Goal: Communication & Community: Share content

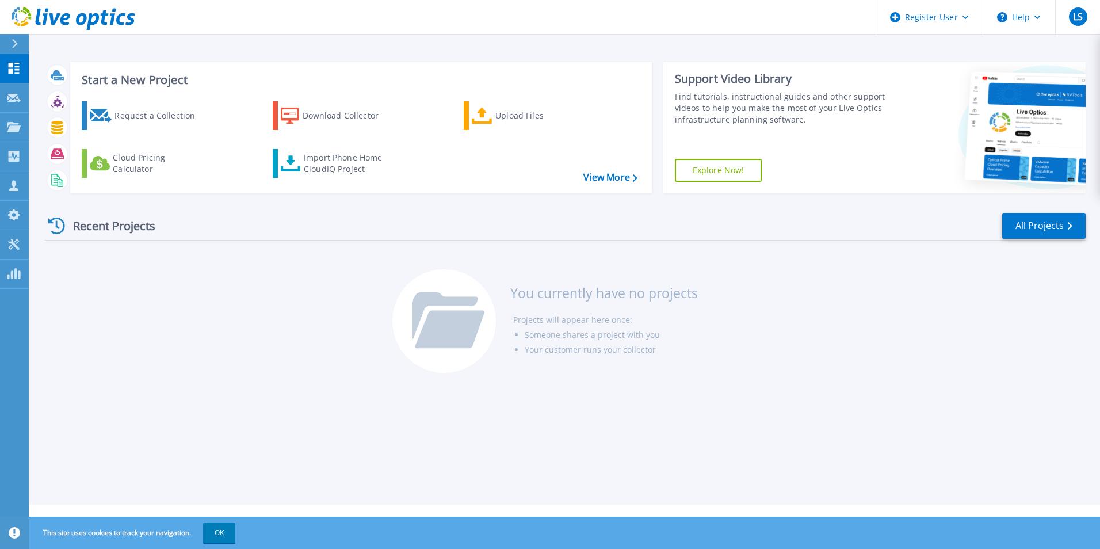
click at [187, 268] on div "Recent Projects All Projects You currently have no projects Projects will appea…" at bounding box center [564, 294] width 1041 height 182
click at [141, 235] on div "Recent Projects" at bounding box center [107, 226] width 127 height 28
click at [23, 121] on link "Projects Projects" at bounding box center [14, 127] width 29 height 29
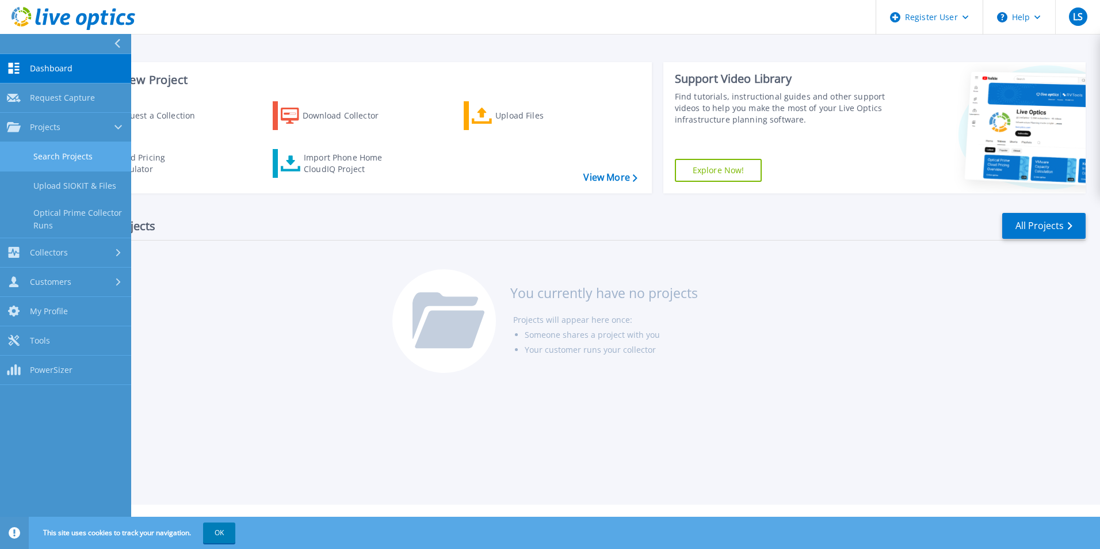
click at [93, 154] on link "Search Projects" at bounding box center [65, 156] width 131 height 29
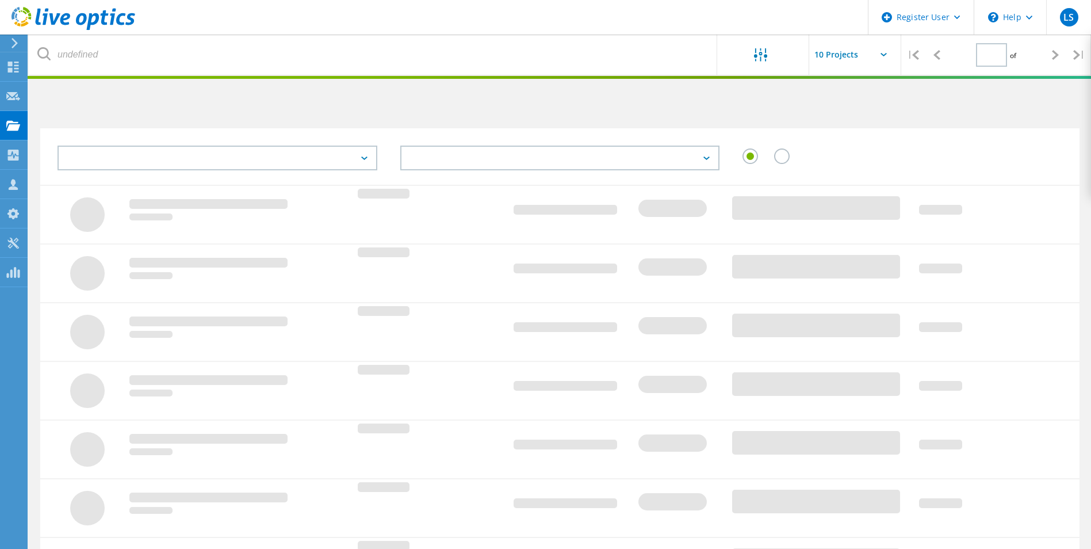
type input "1"
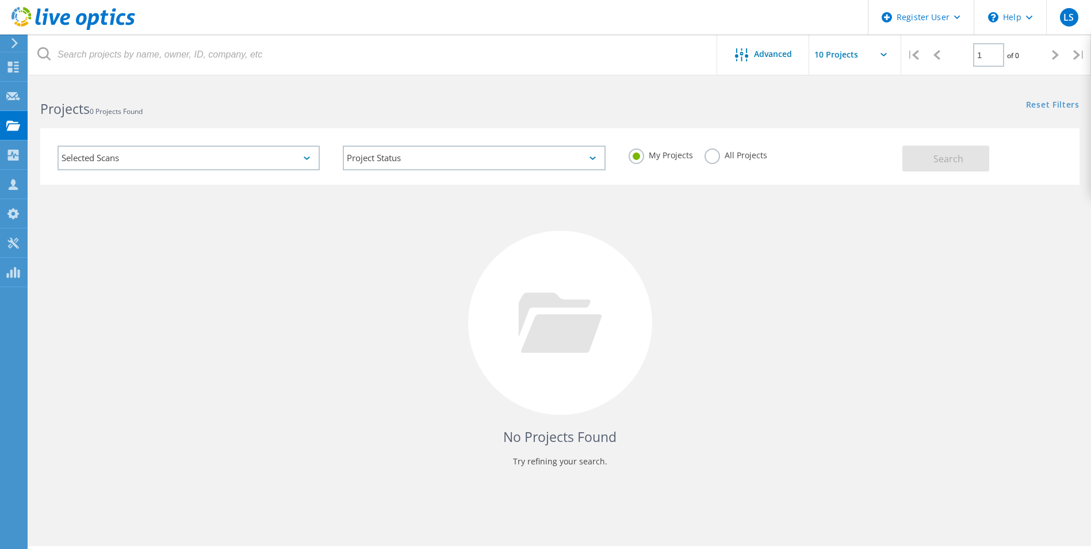
click at [136, 152] on div "Selected Scans" at bounding box center [189, 158] width 262 height 25
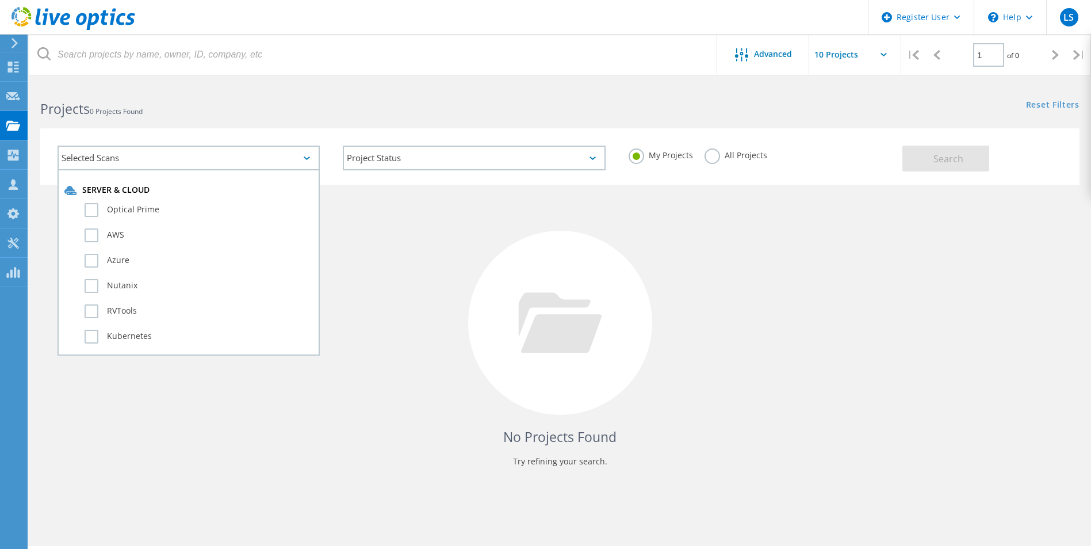
click at [241, 102] on h2 "Projects 0 Projects Found" at bounding box center [294, 109] width 508 height 19
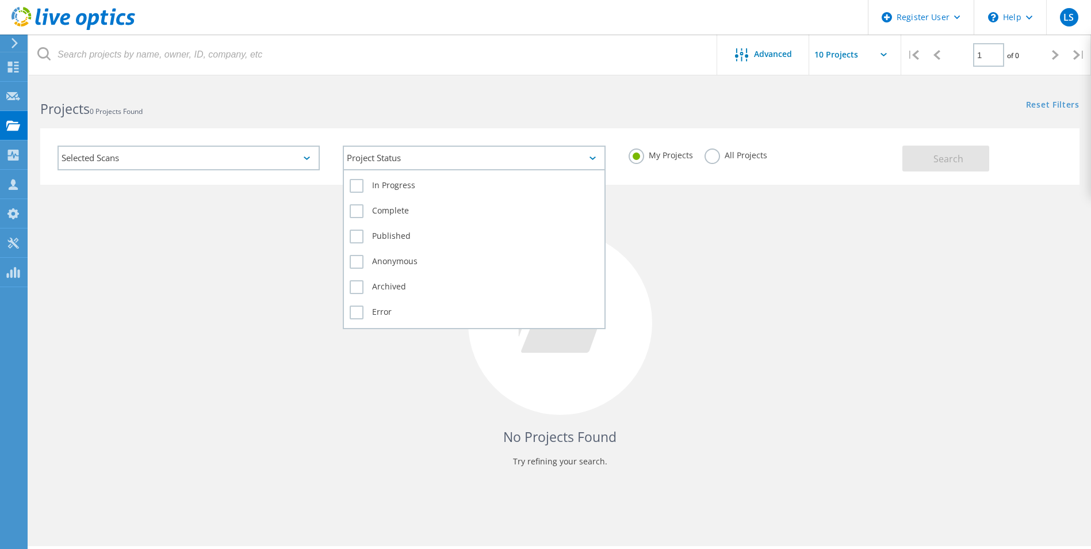
click at [486, 148] on div "Project Status" at bounding box center [474, 158] width 262 height 25
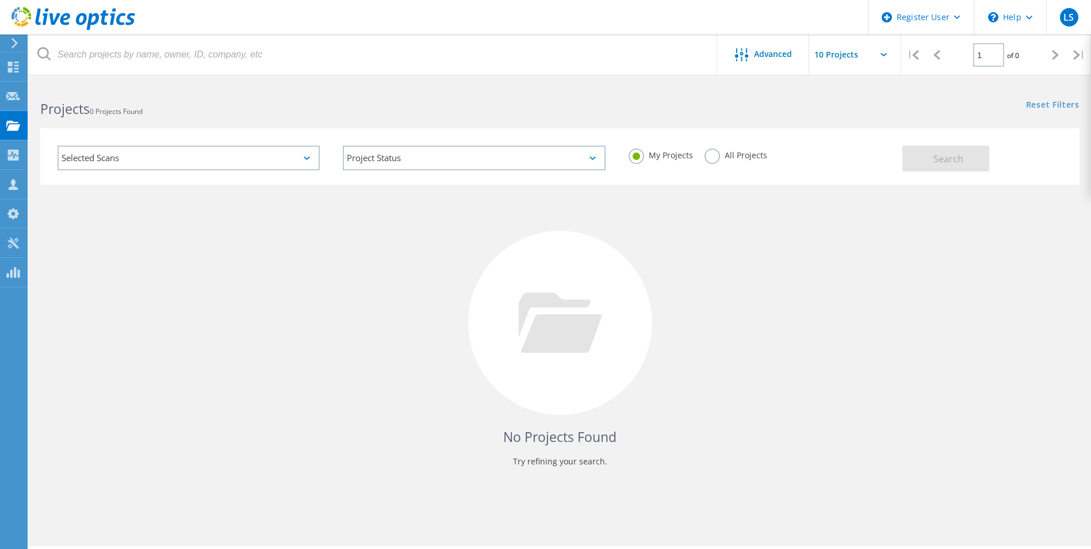
click at [472, 119] on div "Selected Scans Project Status In Progress Complete Published Anonymous Archived…" at bounding box center [560, 149] width 1063 height 71
click at [719, 156] on label "All Projects" at bounding box center [736, 153] width 63 height 11
click at [0, 0] on input "All Projects" at bounding box center [0, 0] width 0 height 0
click at [150, 154] on div "Selected Scans" at bounding box center [189, 158] width 262 height 25
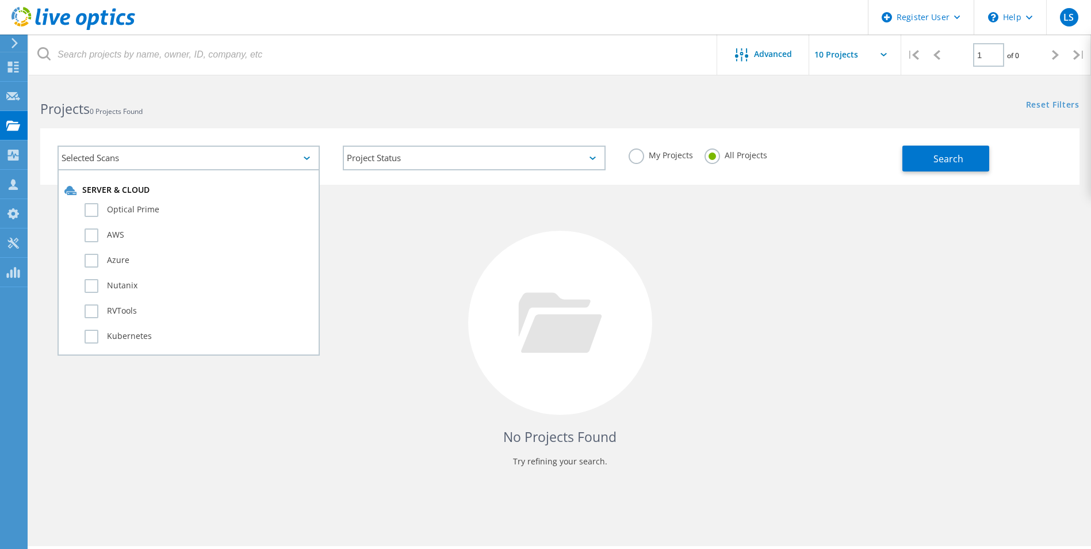
click at [261, 107] on h2 "Projects 0 Projects Found" at bounding box center [294, 109] width 508 height 19
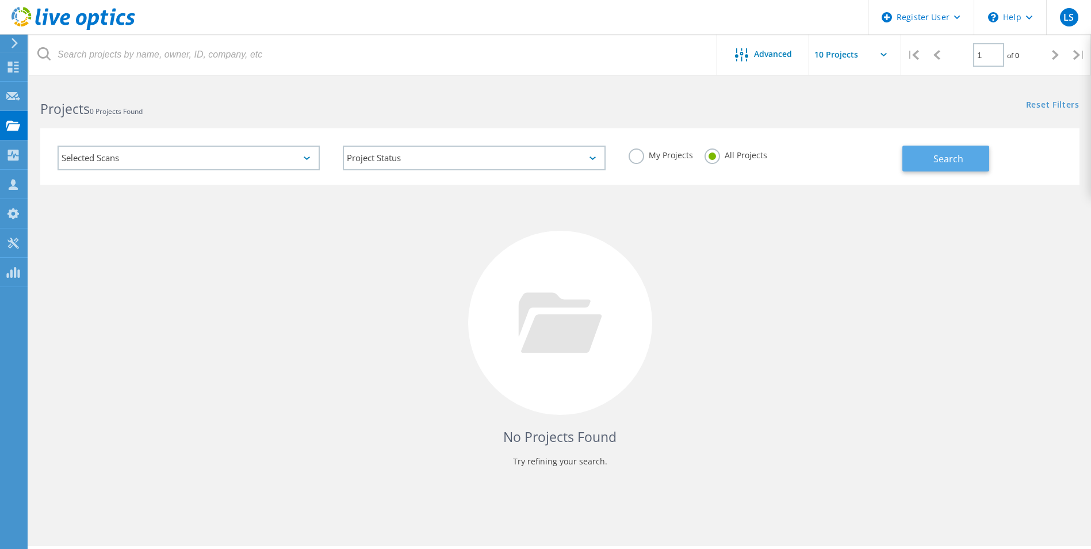
click at [914, 151] on button "Search" at bounding box center [946, 159] width 87 height 26
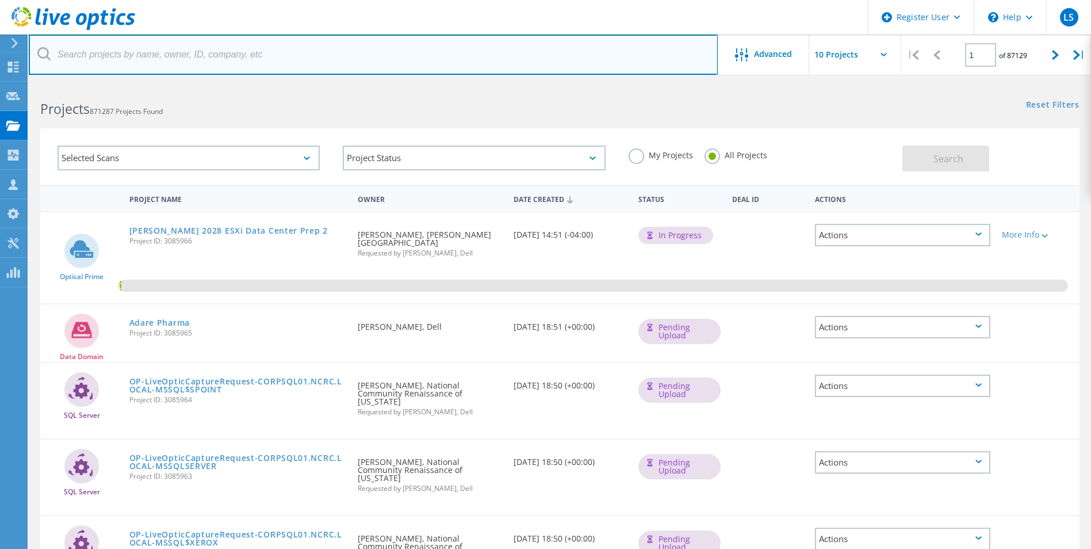
click at [162, 55] on input "text" at bounding box center [373, 55] width 689 height 40
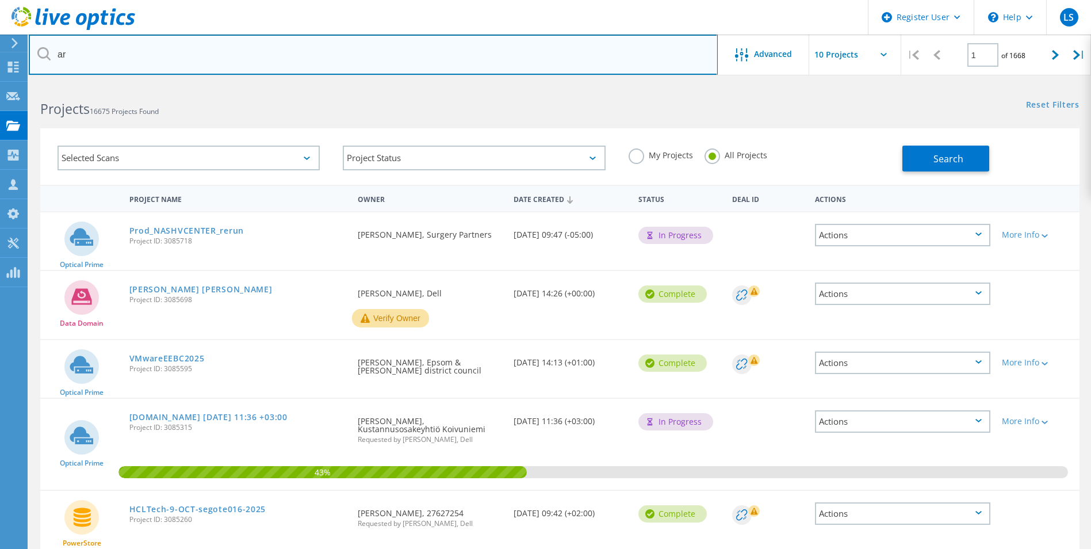
type input "a"
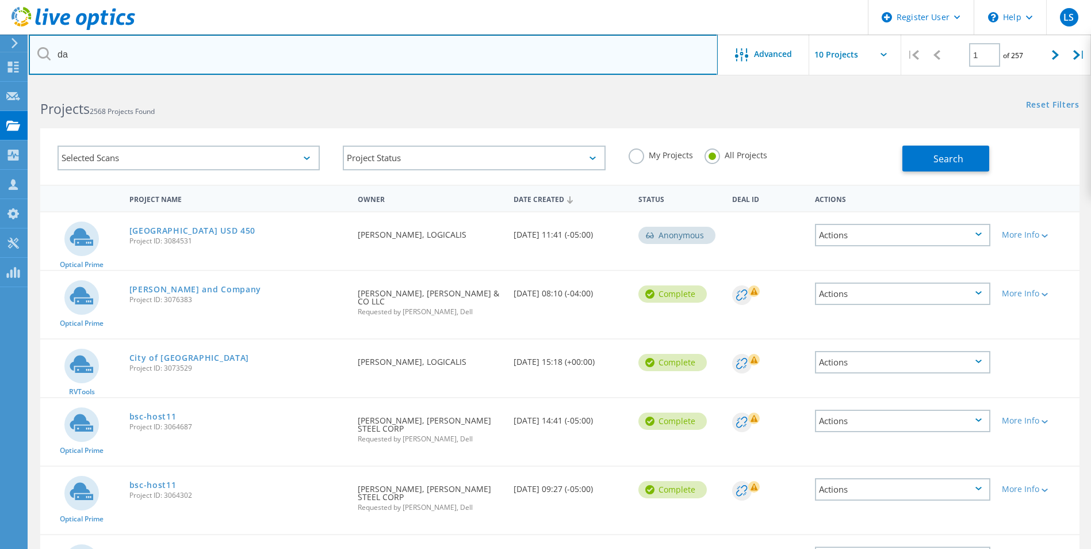
type input "d"
paste input "Dave Corral <dcorral@ARCcorp.com>"
drag, startPoint x: 115, startPoint y: 53, endPoint x: 43, endPoint y: 41, distance: 72.8
click at [43, 41] on input "Dave Corral <dcorral@ARCcorp.com>" at bounding box center [373, 55] width 689 height 40
click at [200, 49] on input "dcorral@ARCcorp.com>" at bounding box center [373, 55] width 689 height 40
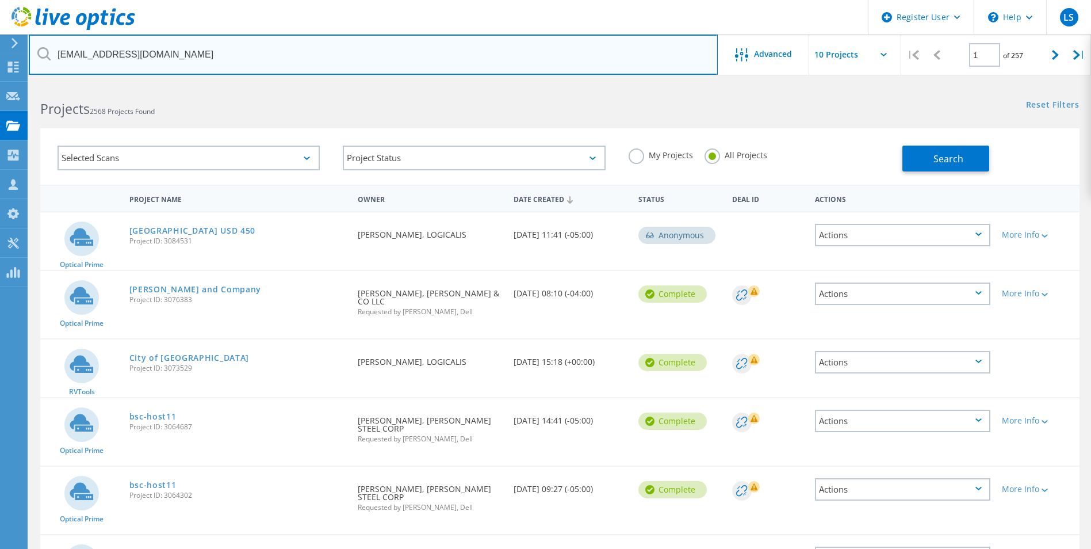
type input "dcorral@ARCcorp.com"
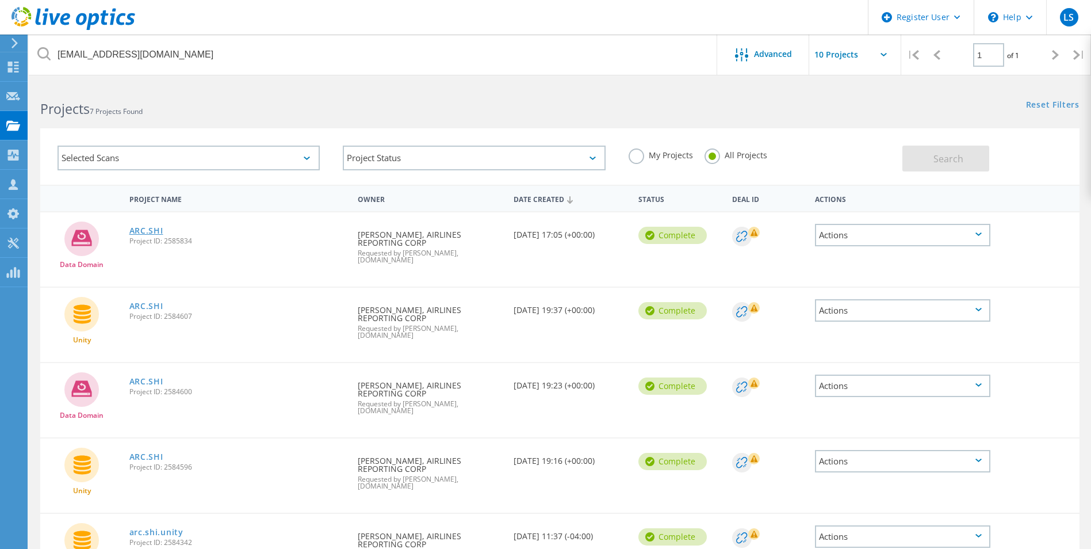
click at [142, 227] on link "ARC.SHI" at bounding box center [146, 231] width 34 height 8
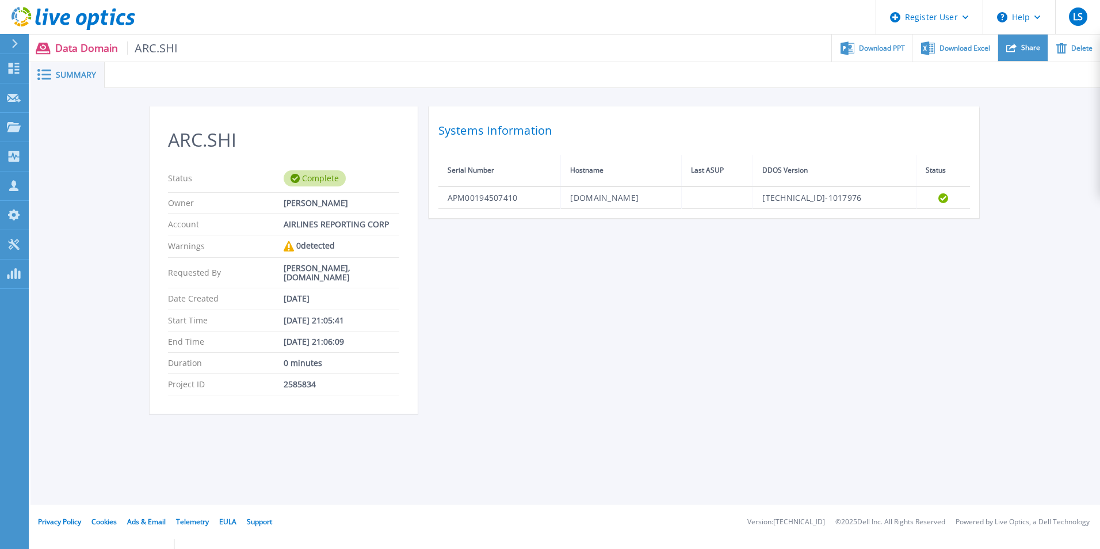
click at [1022, 42] on div "Share" at bounding box center [1022, 48] width 49 height 27
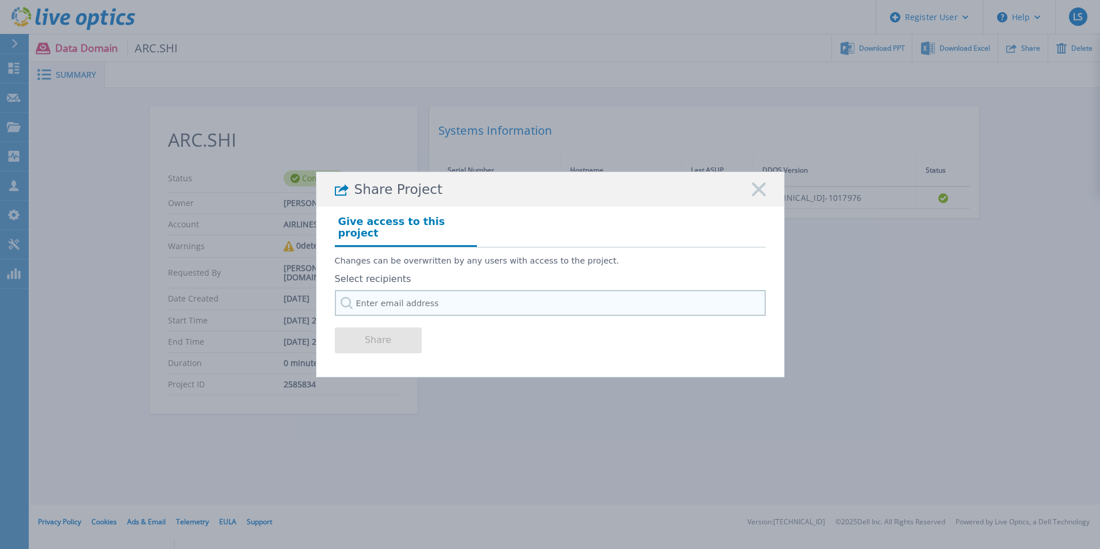
click at [562, 295] on input "text" at bounding box center [550, 303] width 431 height 26
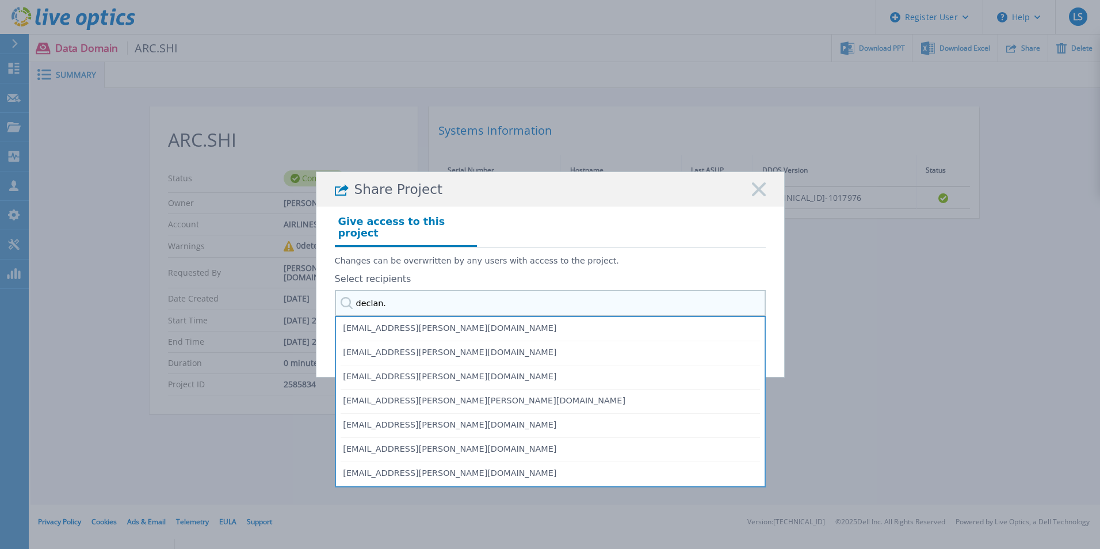
type input "declan."
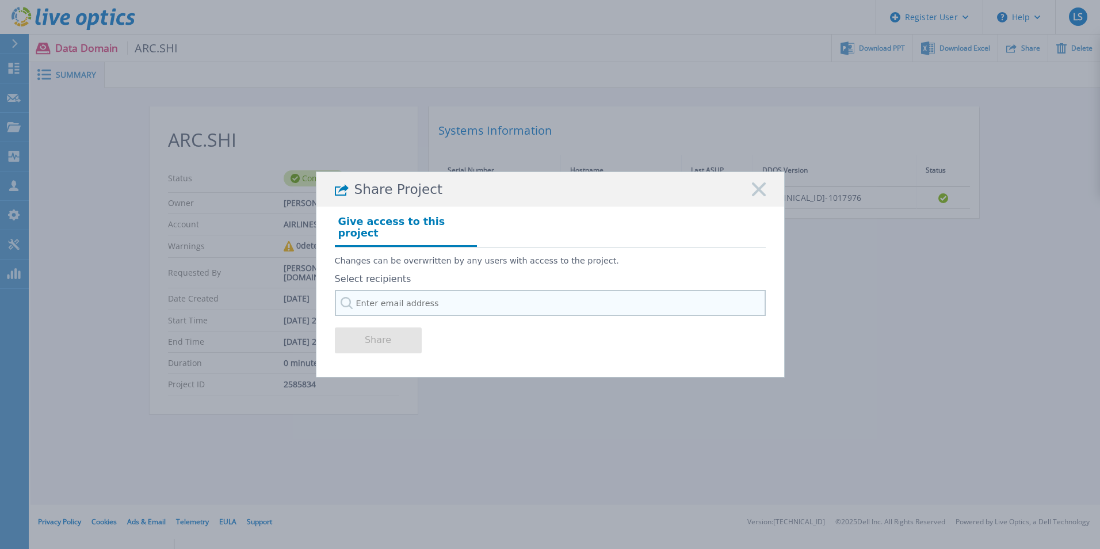
click at [450, 290] on input "text" at bounding box center [550, 303] width 431 height 26
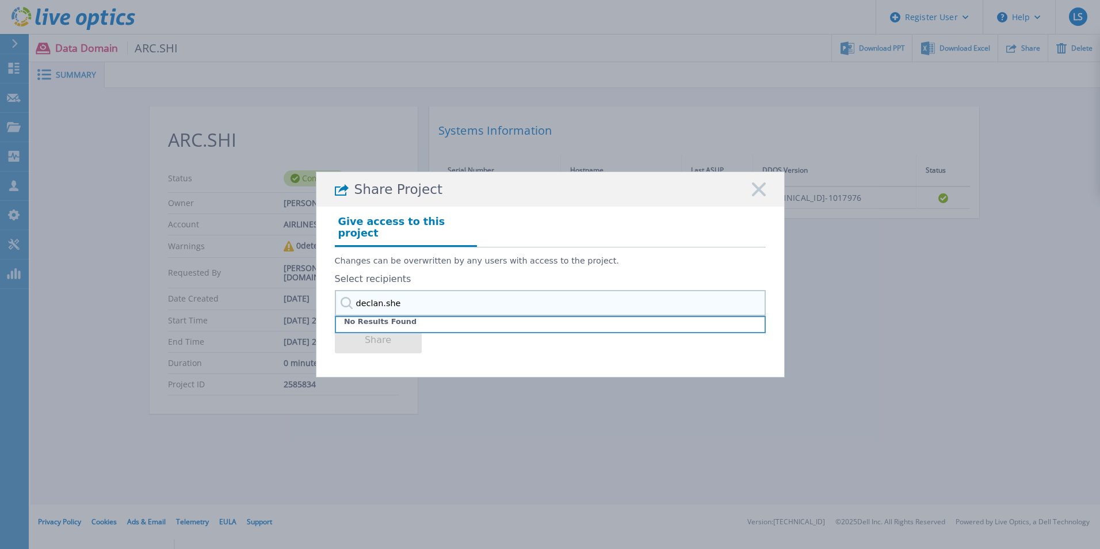
type input "declan.shea"
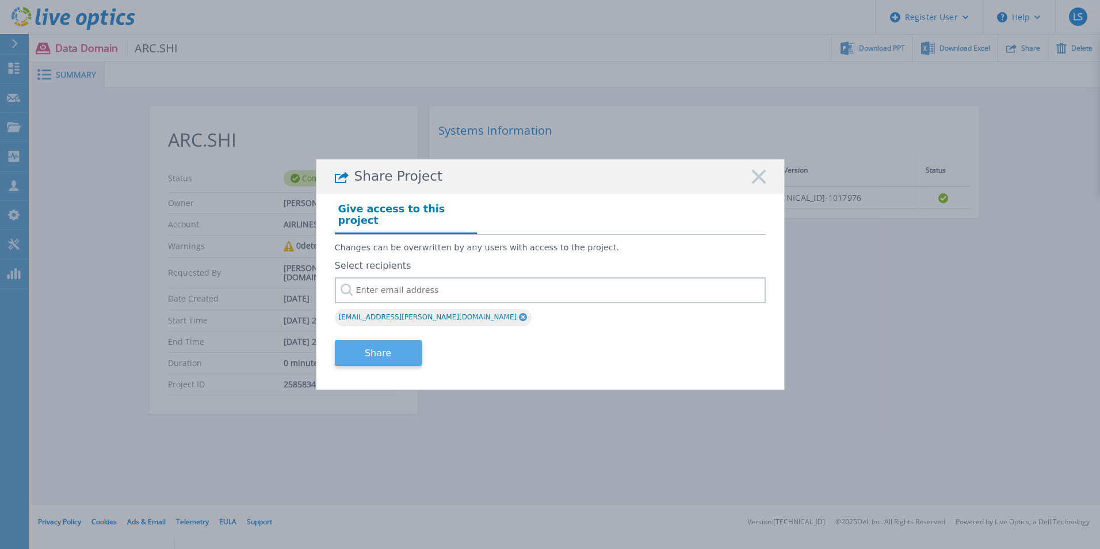
click at [383, 343] on button "Share" at bounding box center [378, 353] width 87 height 26
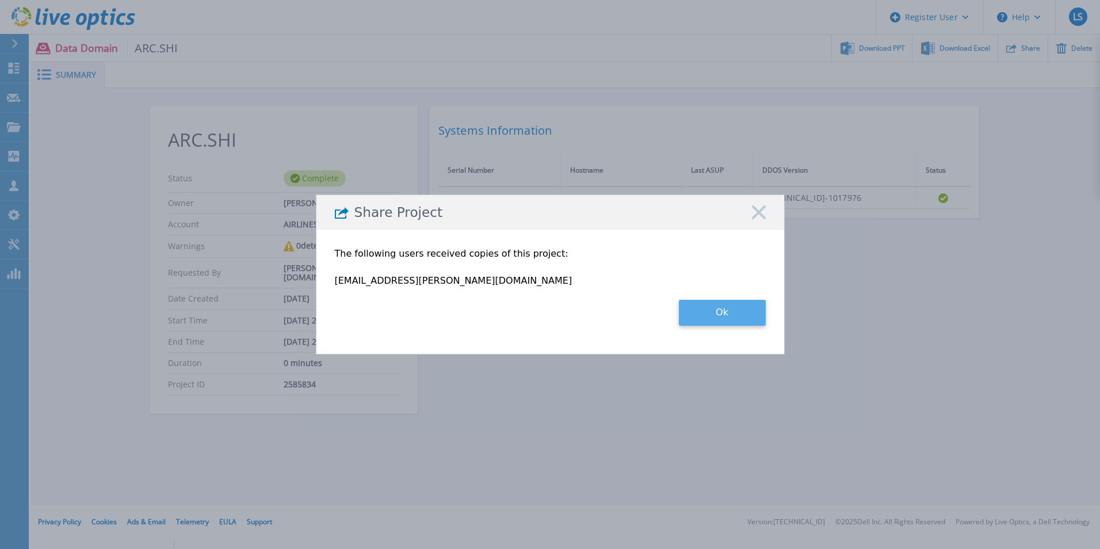
click at [742, 314] on button "Ok" at bounding box center [722, 313] width 87 height 26
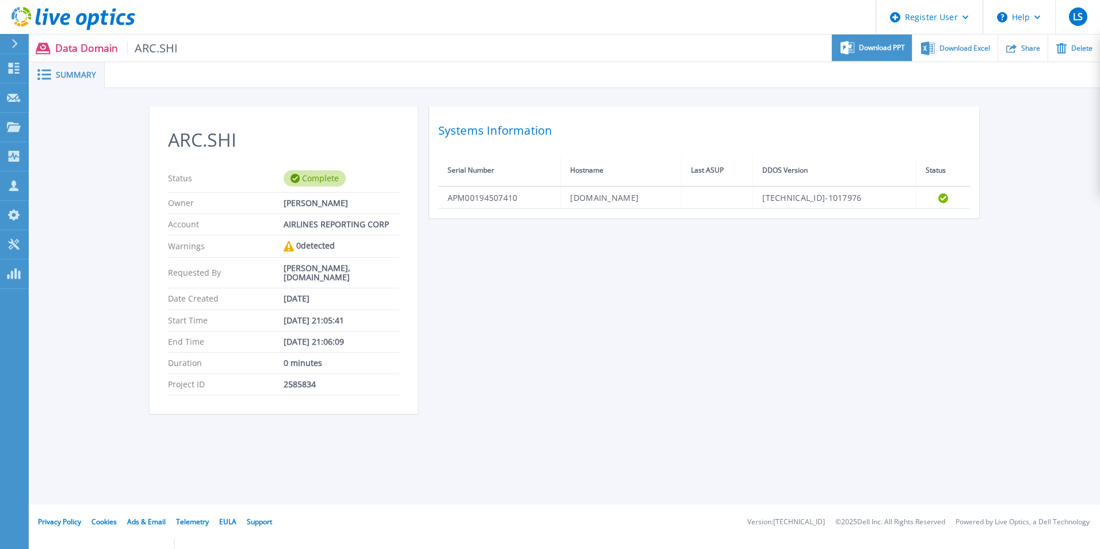
click at [868, 44] on span "Download PPT" at bounding box center [882, 47] width 46 height 7
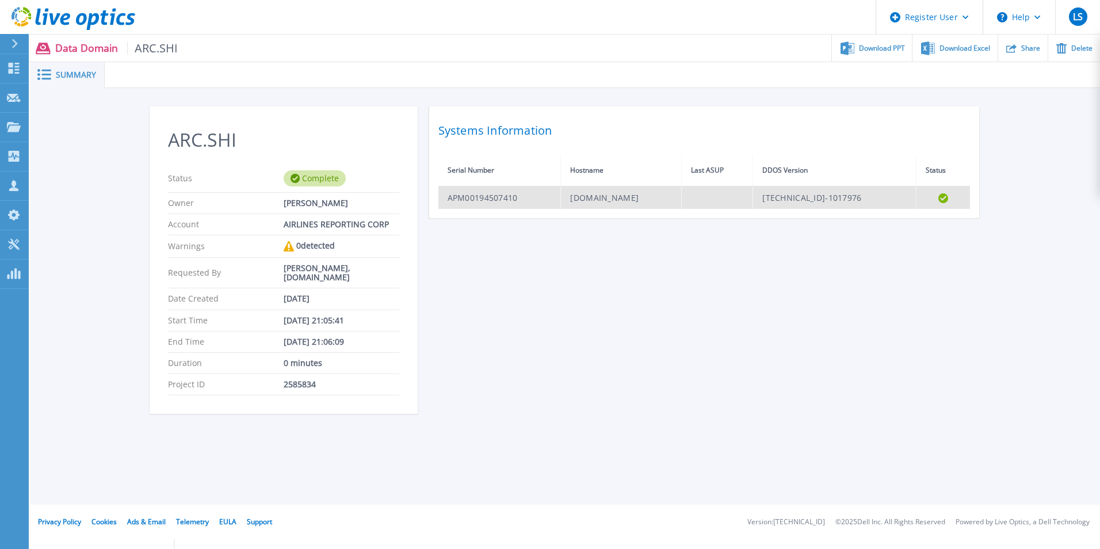
click at [494, 197] on td "APM00194507410" at bounding box center [499, 197] width 123 height 22
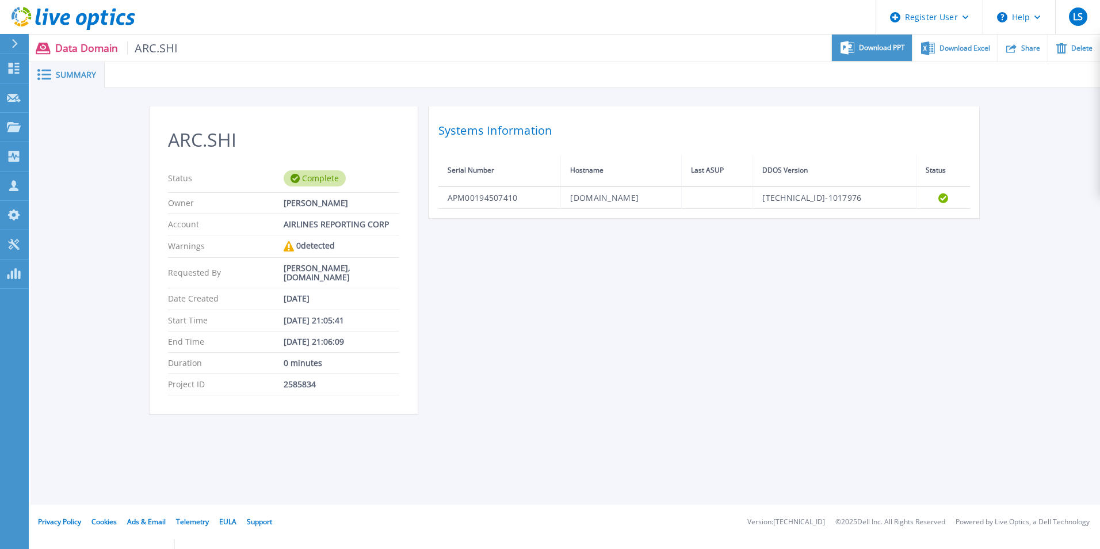
click at [890, 47] on span "Download PPT" at bounding box center [882, 47] width 46 height 7
